Goal: Task Accomplishment & Management: Manage account settings

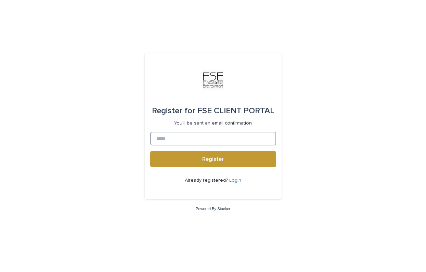
click at [187, 138] on input at bounding box center [213, 139] width 126 height 14
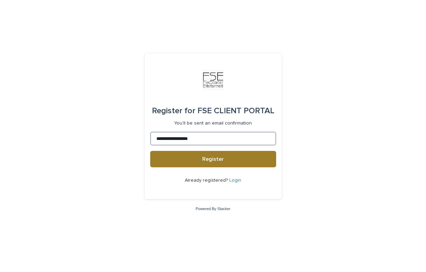
type input "**********"
click at [194, 158] on button "Register" at bounding box center [213, 159] width 126 height 16
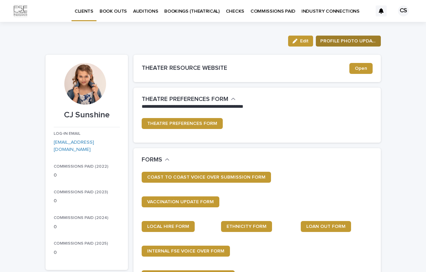
click at [334, 41] on span "PROFILE PHOTO UPDATE" at bounding box center [348, 41] width 56 height 7
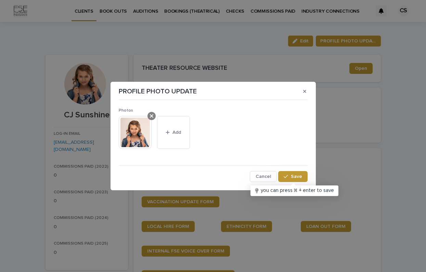
click at [151, 117] on icon at bounding box center [151, 115] width 3 height 3
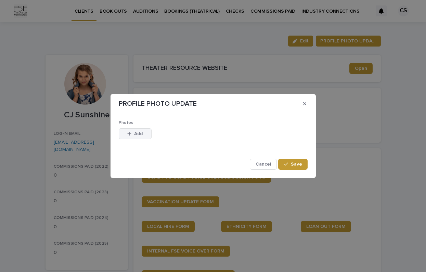
click at [133, 132] on div "button" at bounding box center [130, 133] width 7 height 5
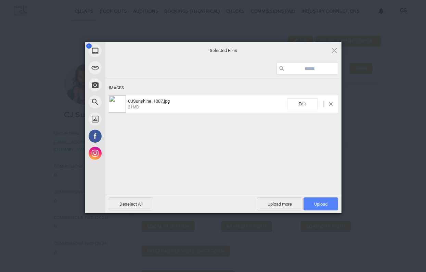
click at [328, 207] on span "Upload 1" at bounding box center [320, 203] width 35 height 13
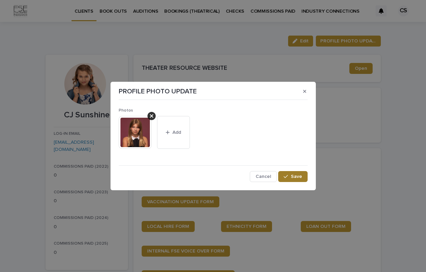
click at [296, 175] on span "Save" at bounding box center [296, 176] width 11 height 5
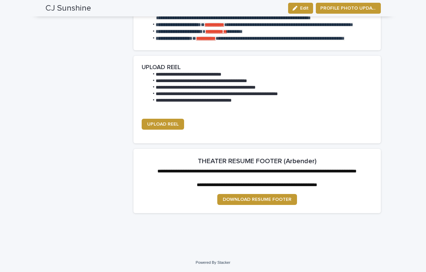
scroll to position [869, 0]
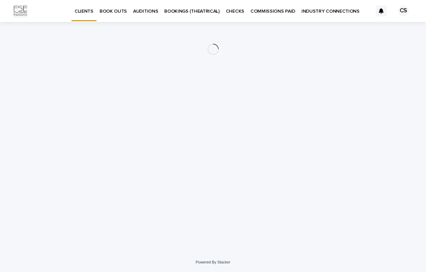
click at [406, 12] on div "CS" at bounding box center [403, 10] width 11 height 11
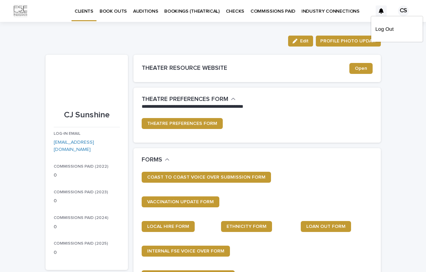
click at [405, 11] on div at bounding box center [213, 11] width 426 height 22
